Goal: Task Accomplishment & Management: Complete application form

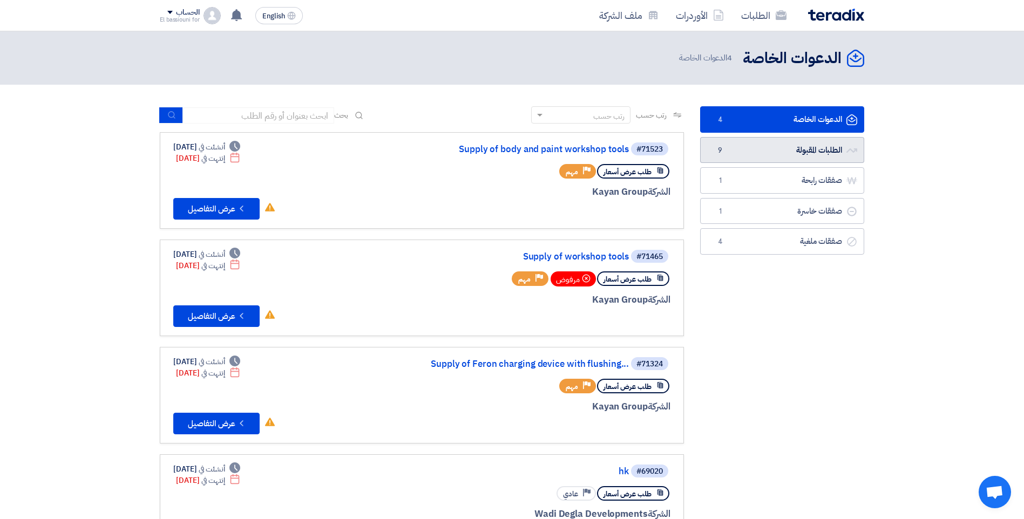
click at [759, 153] on link "الطلبات المقبولة الطلبات المقبولة 9" at bounding box center [782, 150] width 164 height 26
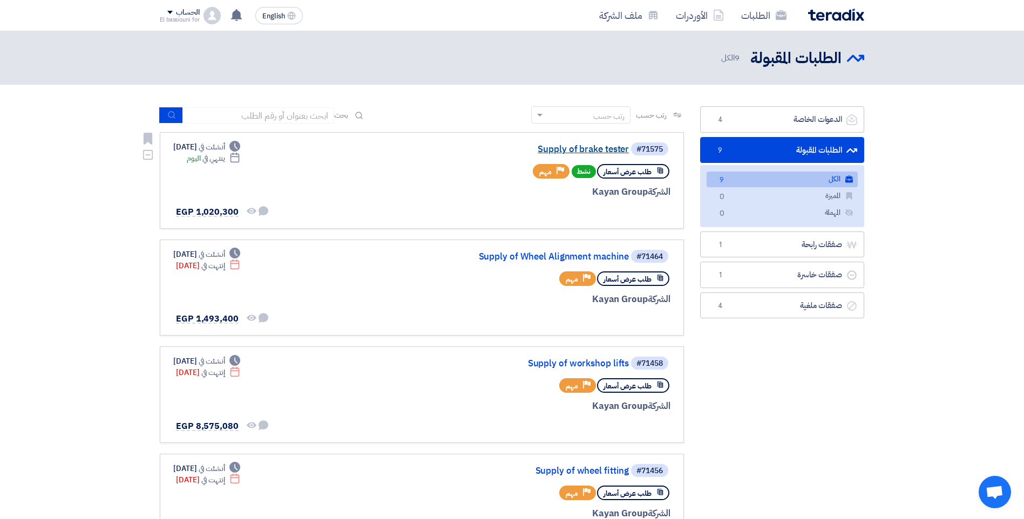
click at [563, 147] on link "Supply of brake tester" at bounding box center [521, 150] width 216 height 10
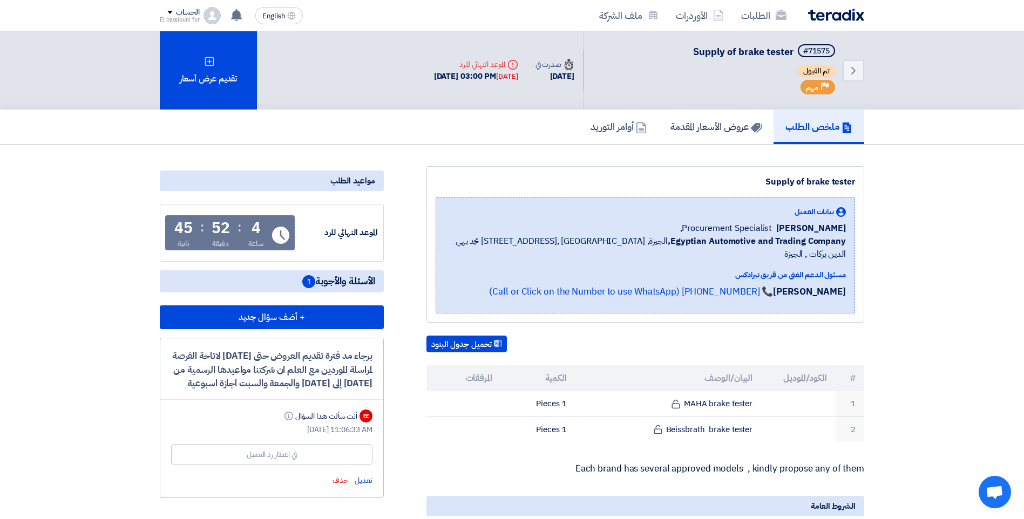
click at [309, 281] on span "1" at bounding box center [308, 281] width 13 height 13
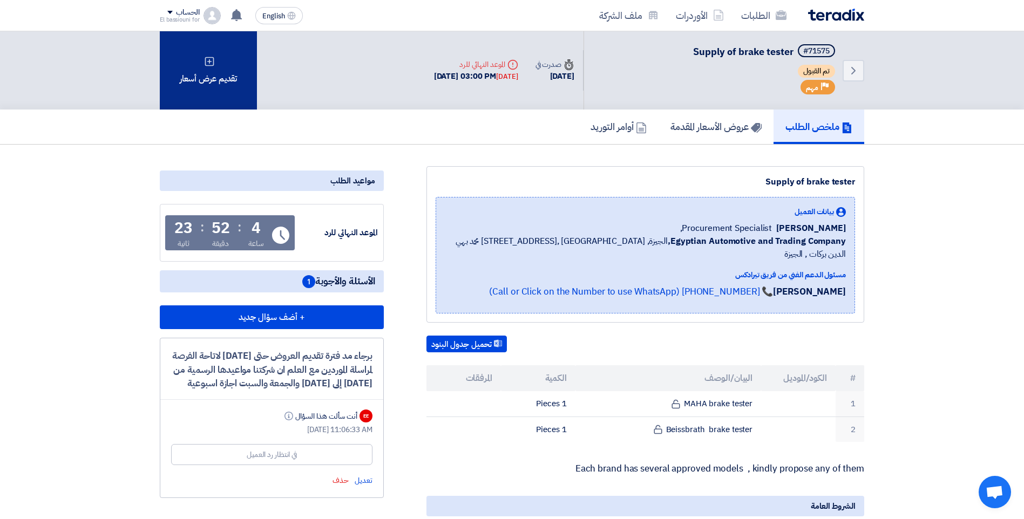
click at [227, 82] on div "تقديم عرض أسعار" at bounding box center [208, 70] width 97 height 78
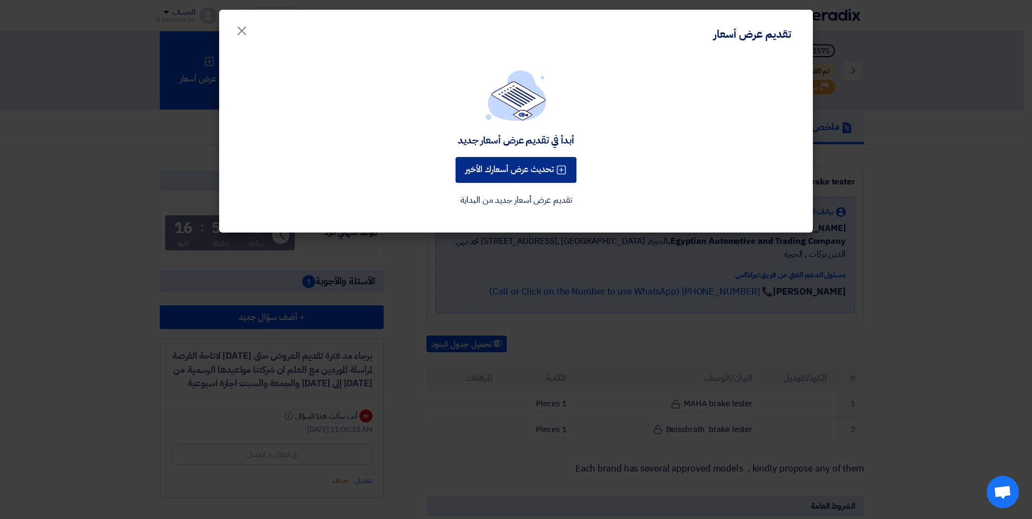
click at [526, 174] on button "تحديث عرض أسعارك الأخير" at bounding box center [516, 170] width 121 height 26
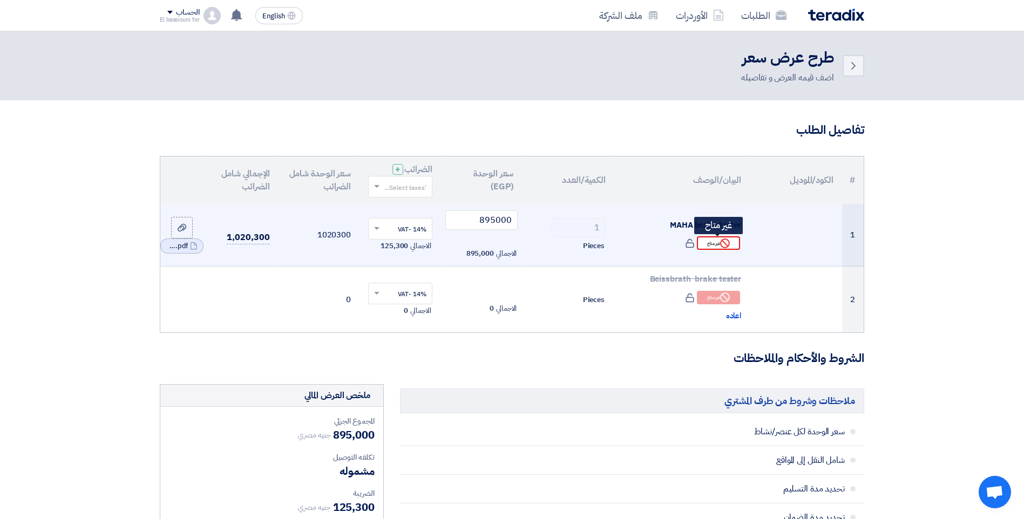
click at [714, 244] on div "Reject غير متاح" at bounding box center [718, 243] width 43 height 13
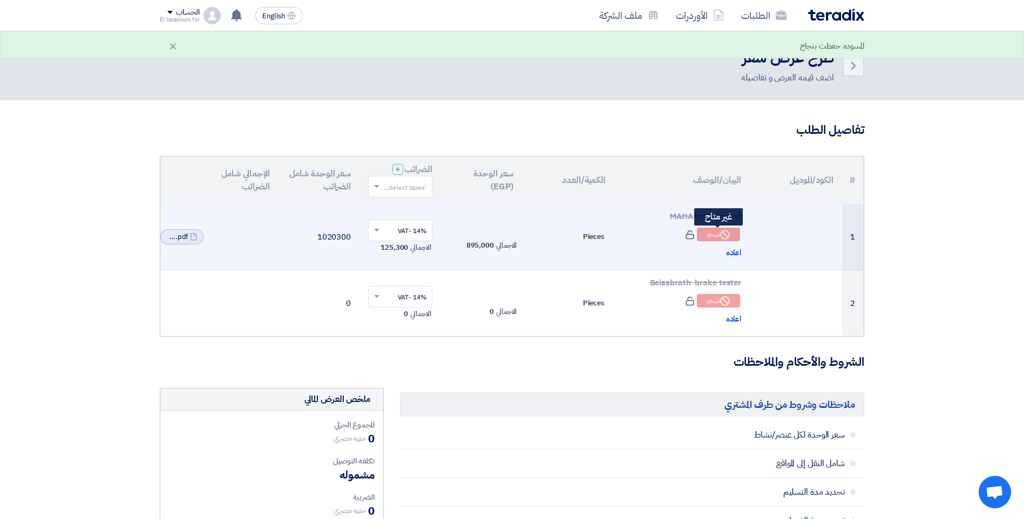
click at [716, 238] on div "Reject غير متاح" at bounding box center [718, 234] width 43 height 13
click at [732, 251] on span "اعاده" at bounding box center [734, 253] width 16 height 12
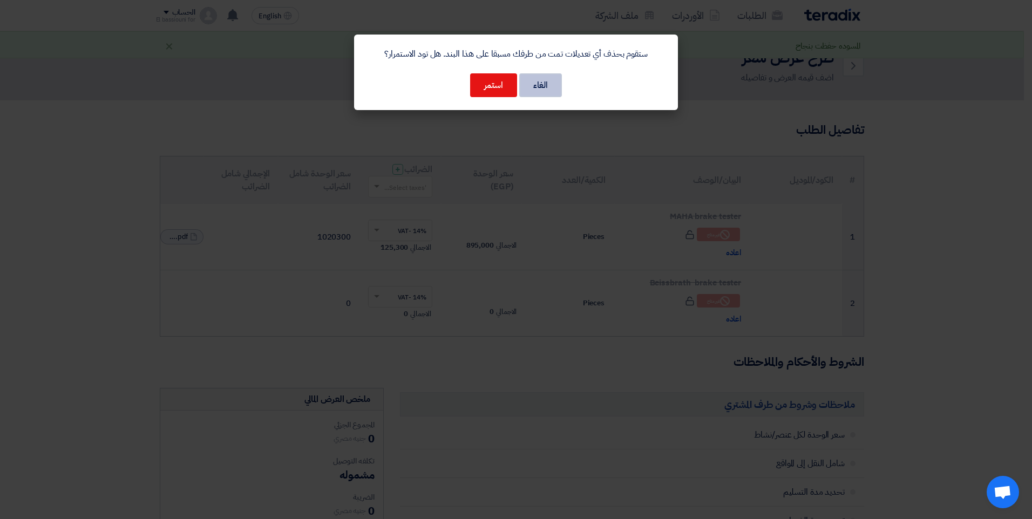
click at [546, 87] on button "الغاء" at bounding box center [540, 85] width 43 height 24
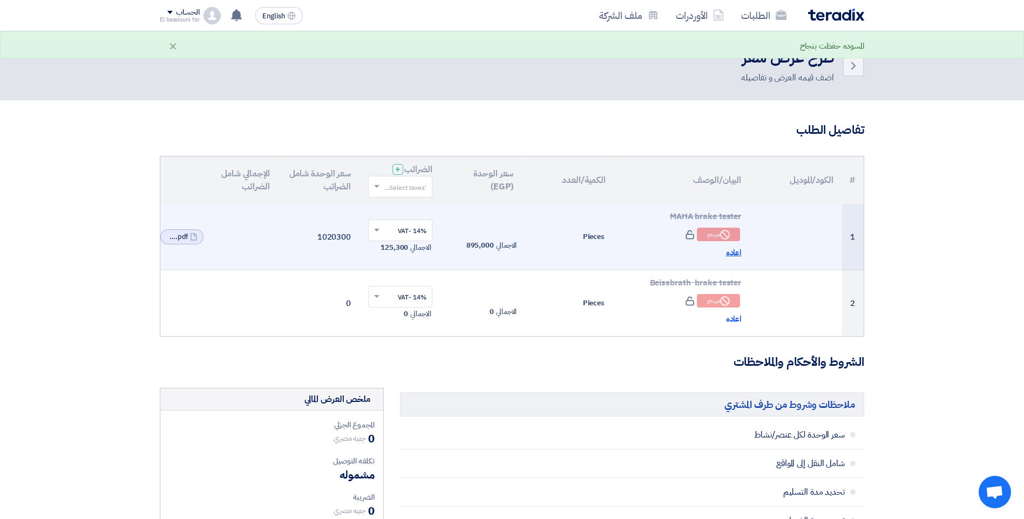
click at [729, 255] on span "اعاده" at bounding box center [734, 253] width 16 height 12
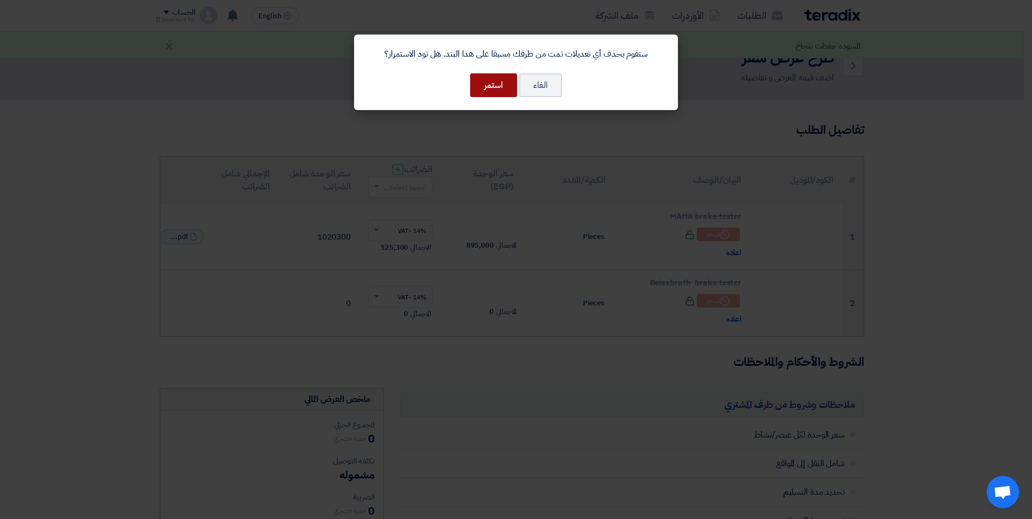
click at [491, 85] on button "استمر" at bounding box center [493, 85] width 47 height 24
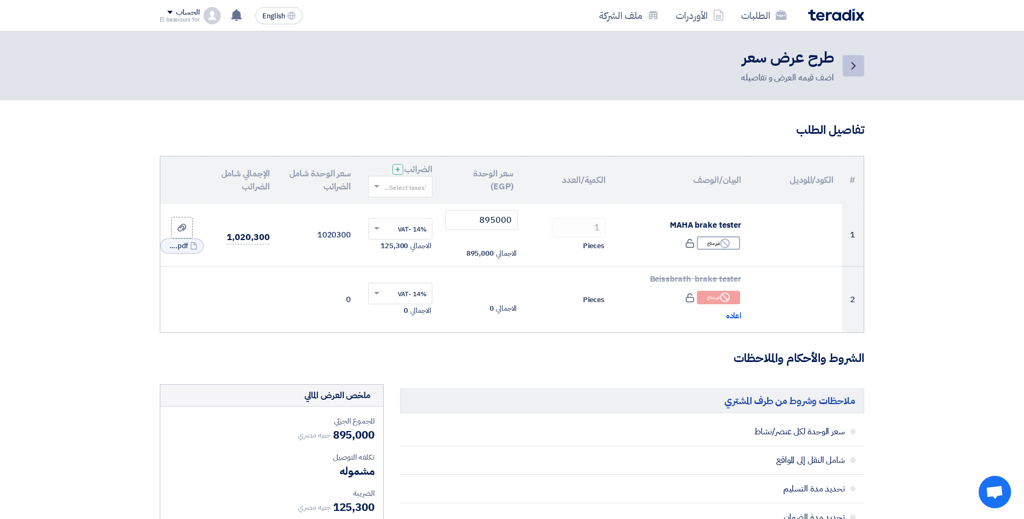
click at [861, 70] on link "Back" at bounding box center [854, 66] width 22 height 22
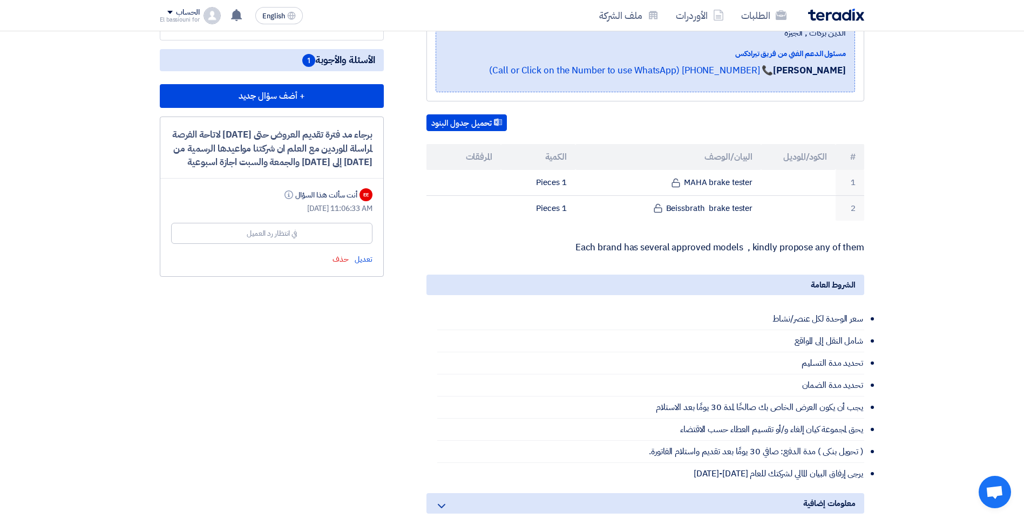
scroll to position [220, 0]
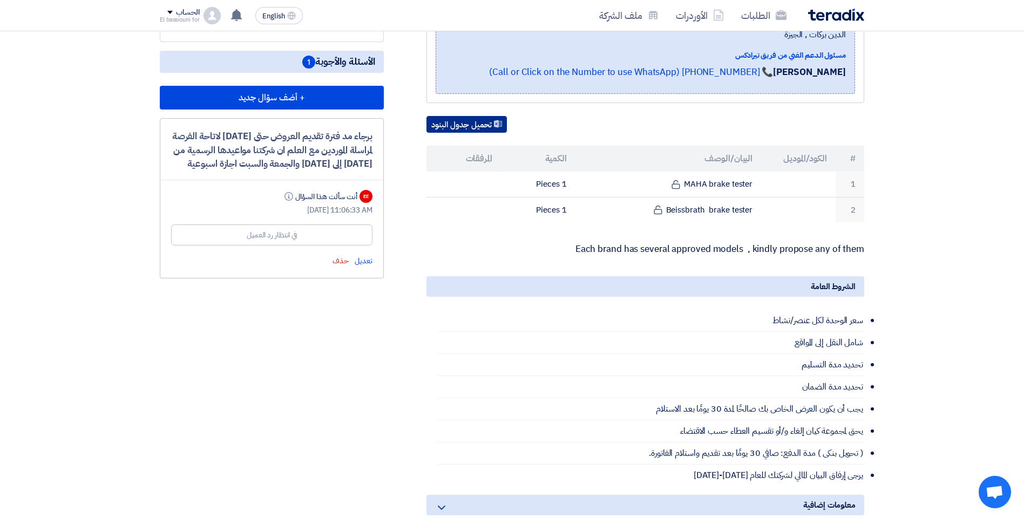
click at [482, 116] on button "تحميل جدول البنود" at bounding box center [467, 124] width 80 height 17
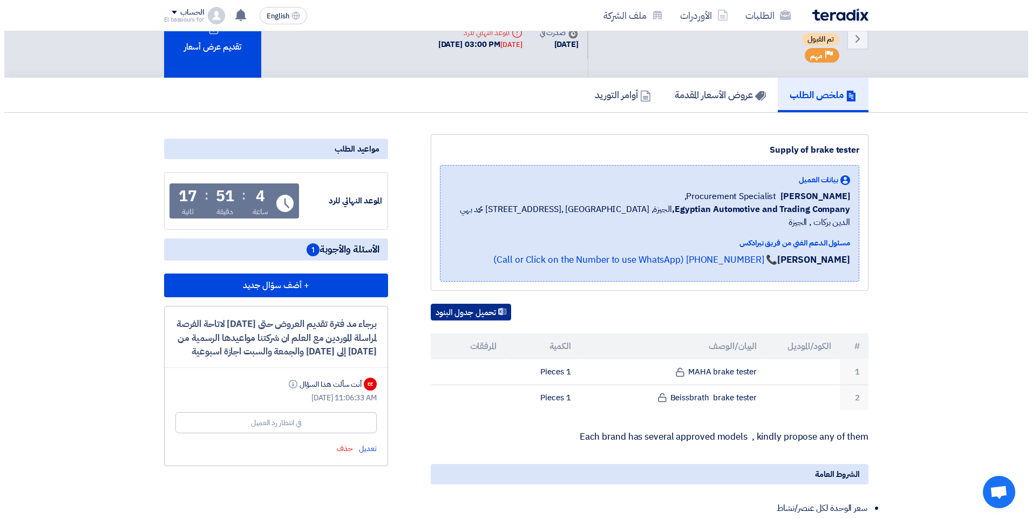
scroll to position [9, 0]
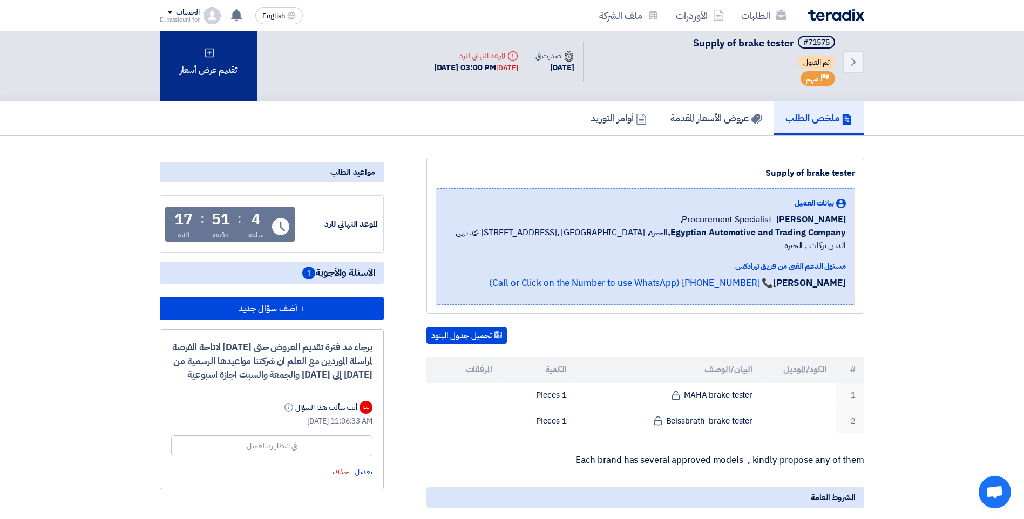
click at [213, 67] on div "تقديم عرض أسعار" at bounding box center [208, 62] width 97 height 78
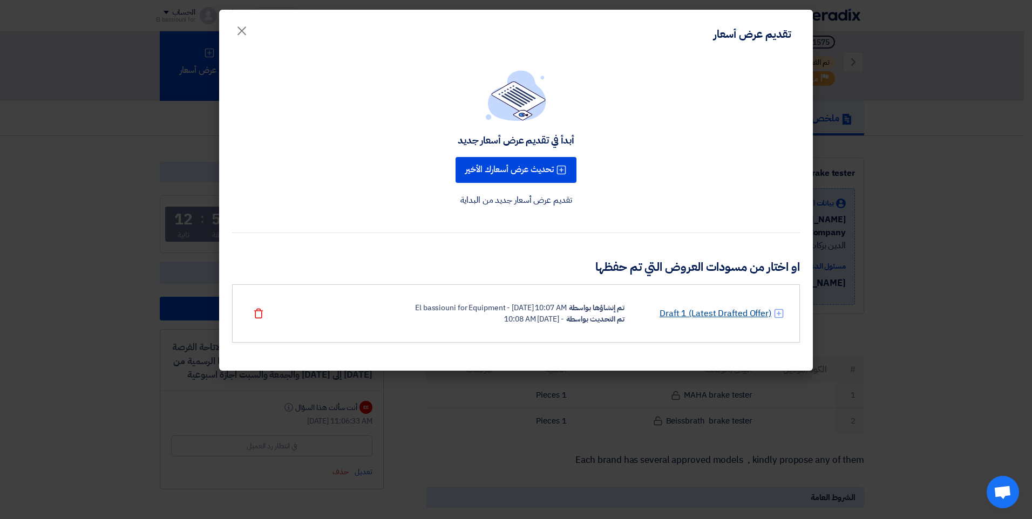
click at [670, 313] on link "Draft 1 (Latest Drafted Offer)" at bounding box center [716, 313] width 112 height 13
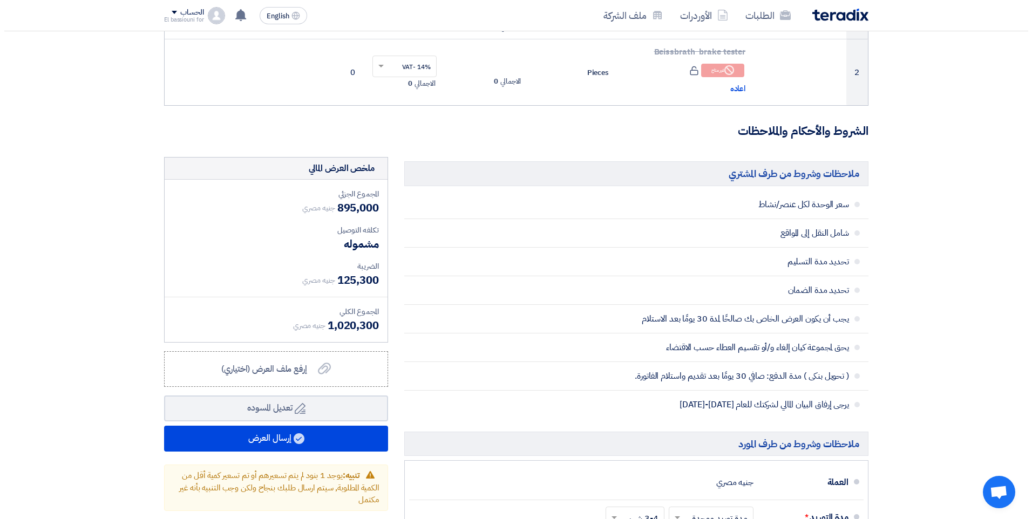
scroll to position [203, 0]
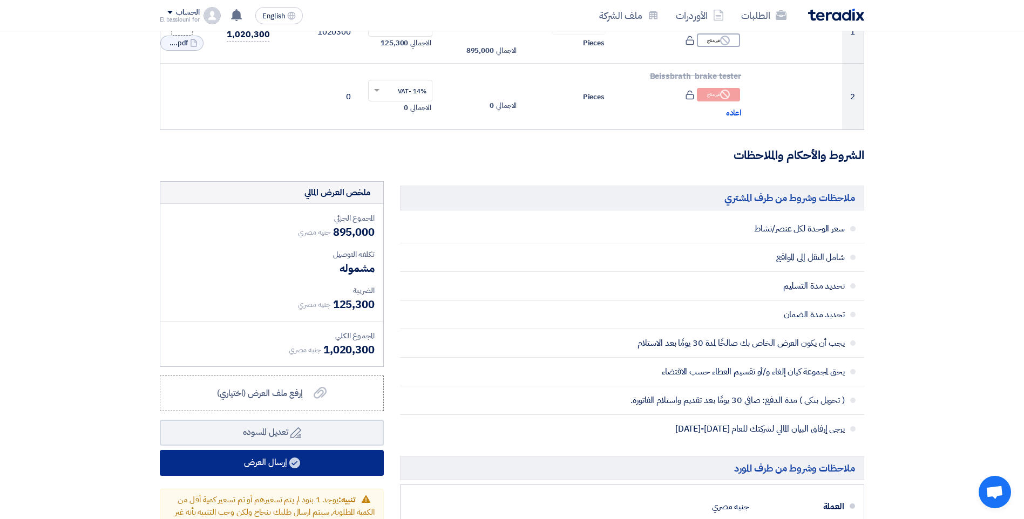
click at [281, 465] on button "إرسال العرض" at bounding box center [272, 463] width 224 height 26
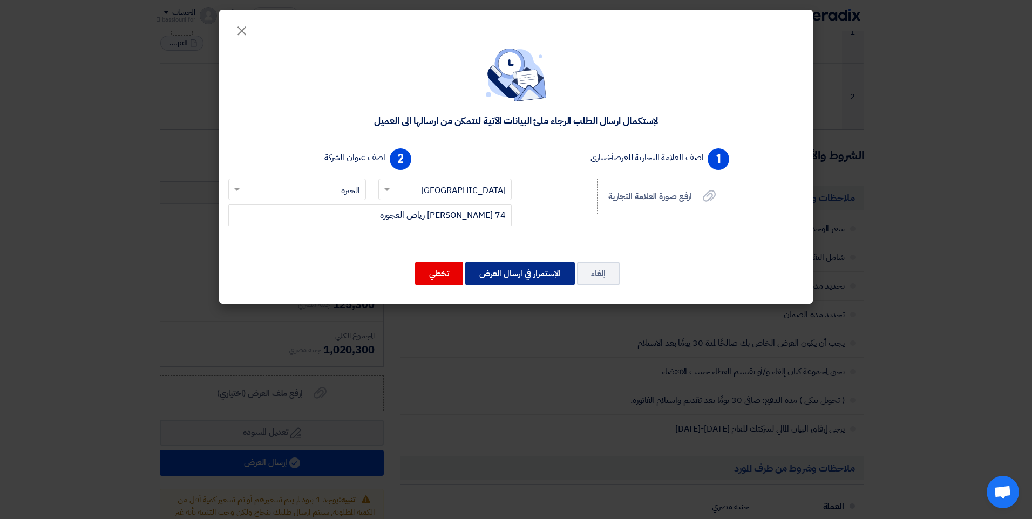
click at [515, 275] on button "الإستمرار في ارسال العرض" at bounding box center [520, 274] width 110 height 24
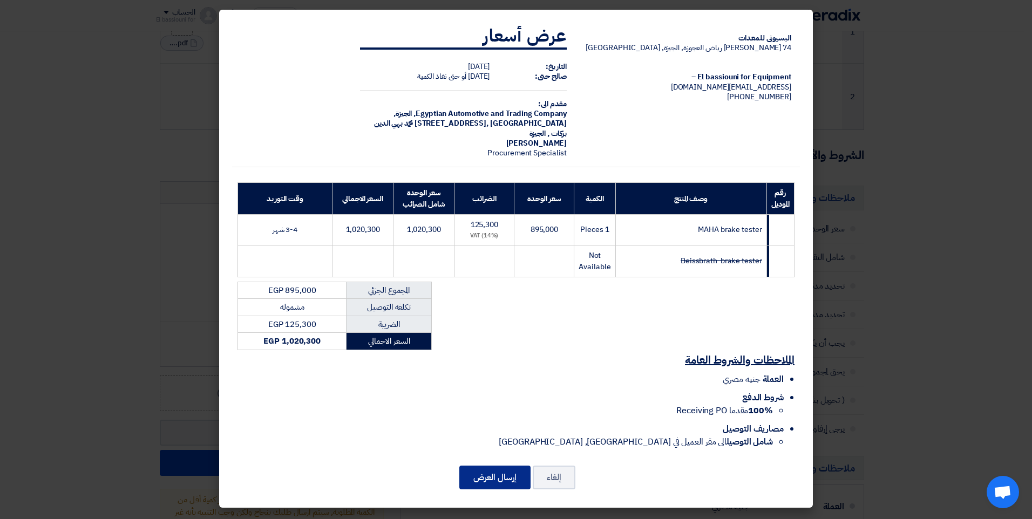
click at [487, 475] on button "إرسال العرض" at bounding box center [495, 478] width 71 height 24
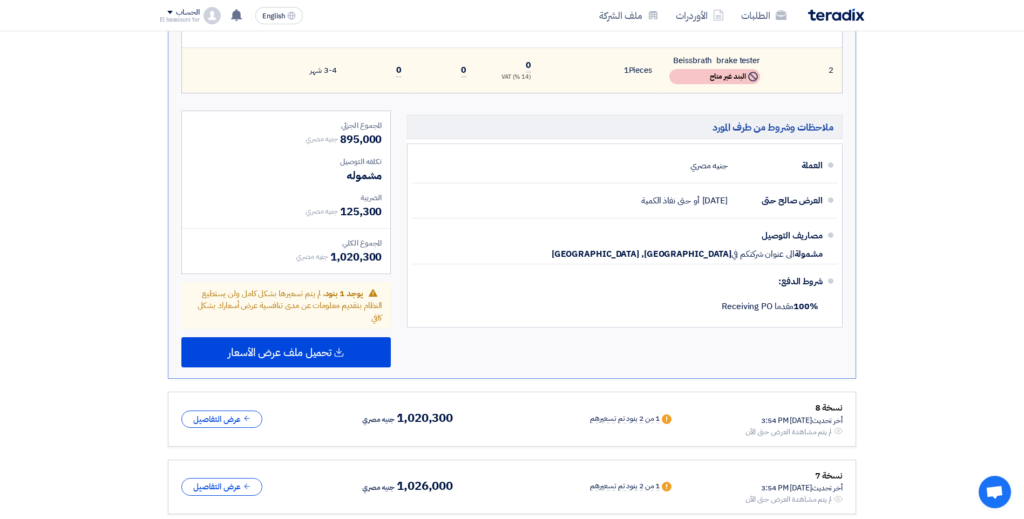
scroll to position [399, 0]
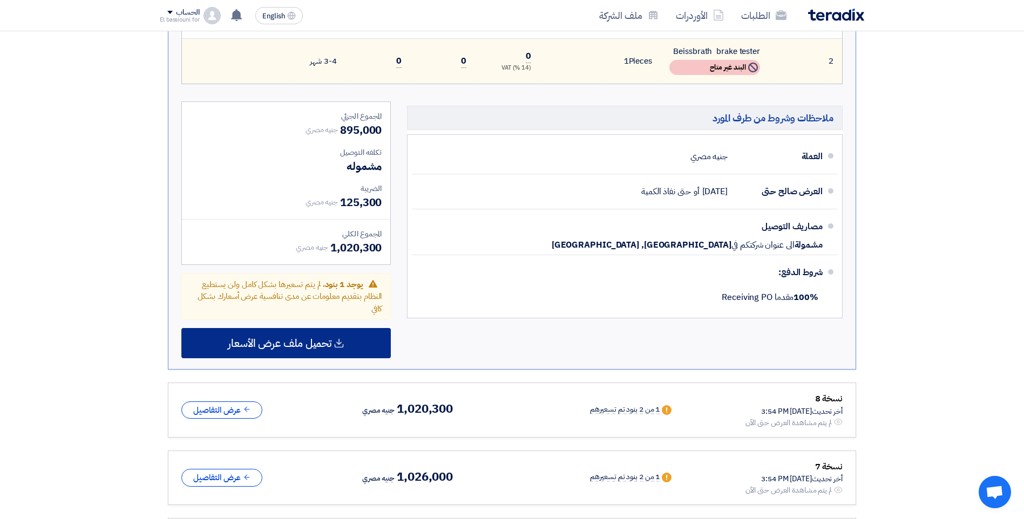
click at [347, 346] on div "تحميل ملف عرض الأسعار" at bounding box center [286, 343] width 210 height 30
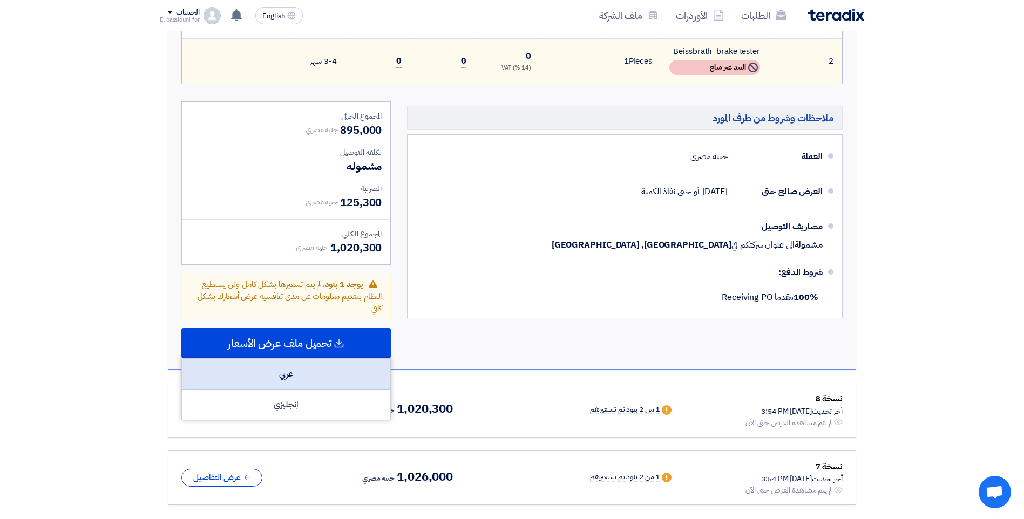
click at [335, 374] on div "عربي" at bounding box center [286, 374] width 208 height 31
